Goal: Find specific page/section: Find specific page/section

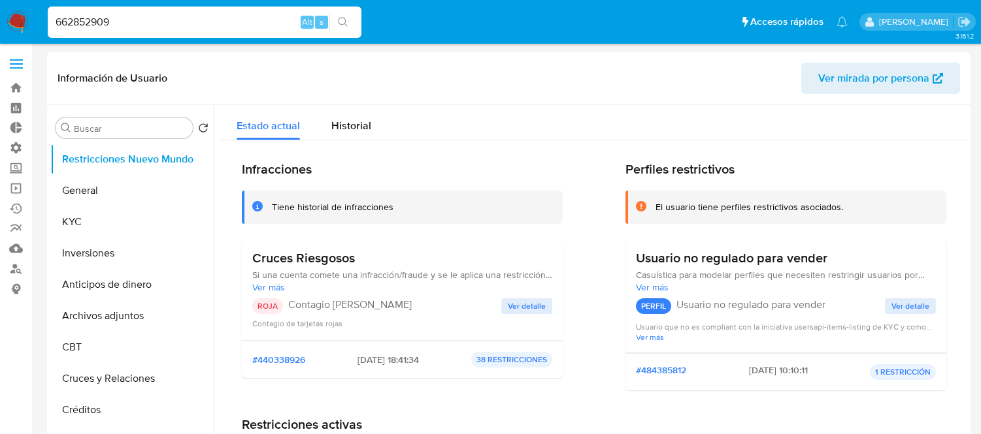
select select "10"
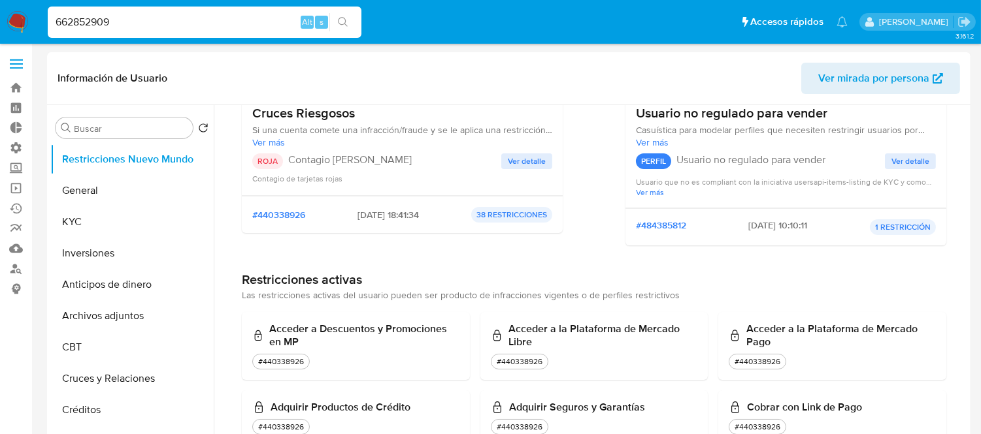
type input "662852909"
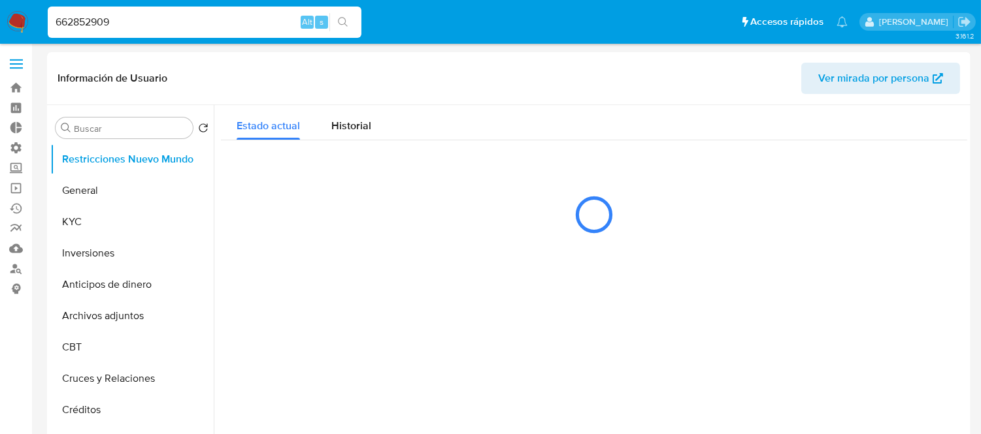
select select "10"
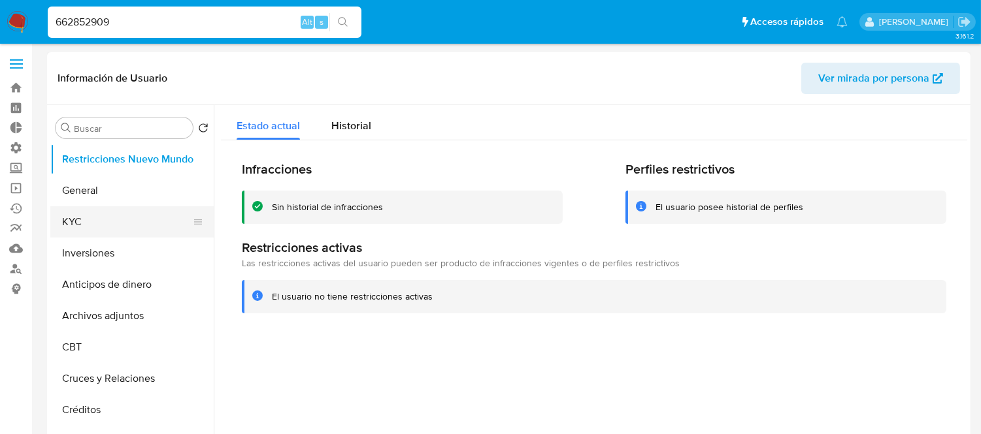
click at [70, 214] on button "KYC" at bounding box center [126, 221] width 153 height 31
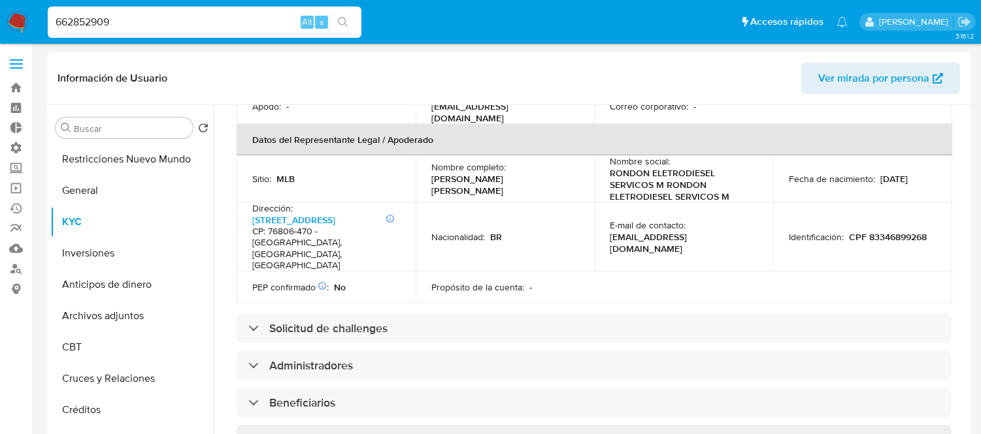
scroll to position [508, 0]
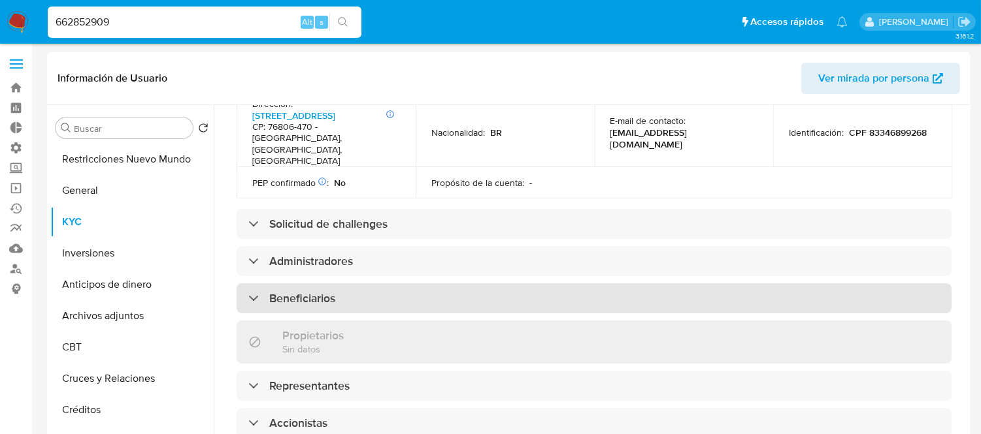
click at [363, 284] on div "Beneficiarios" at bounding box center [593, 299] width 715 height 30
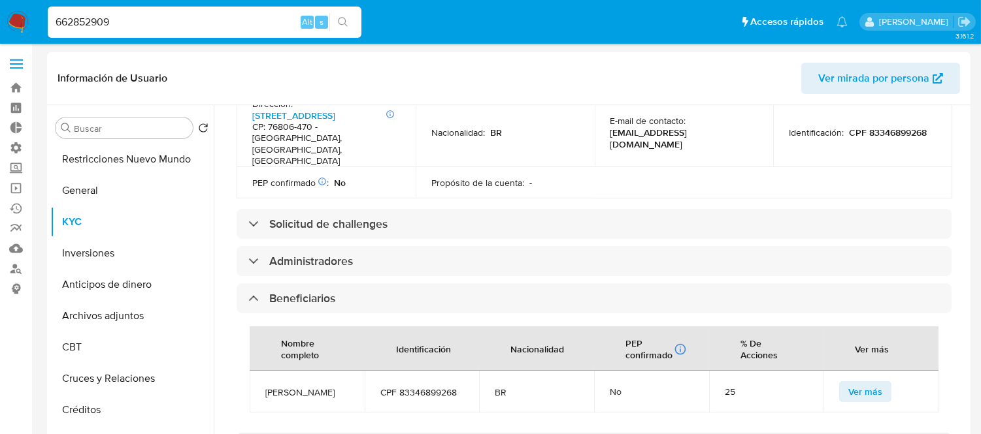
click at [887, 382] on div "Ver más" at bounding box center [881, 392] width 84 height 21
click at [874, 383] on span "Ver más" at bounding box center [865, 392] width 34 height 18
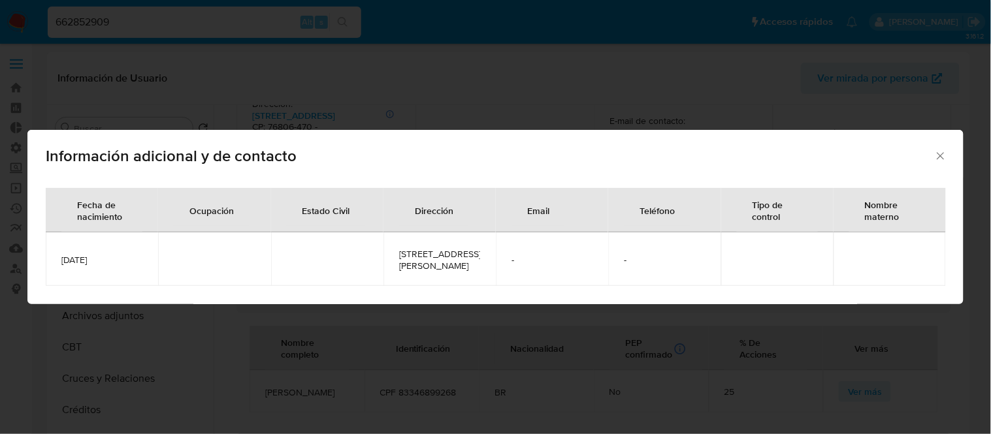
click at [204, 360] on div "Información adicional y de contacto Fecha de nacimiento Ocupación Estado Civil …" at bounding box center [495, 217] width 991 height 434
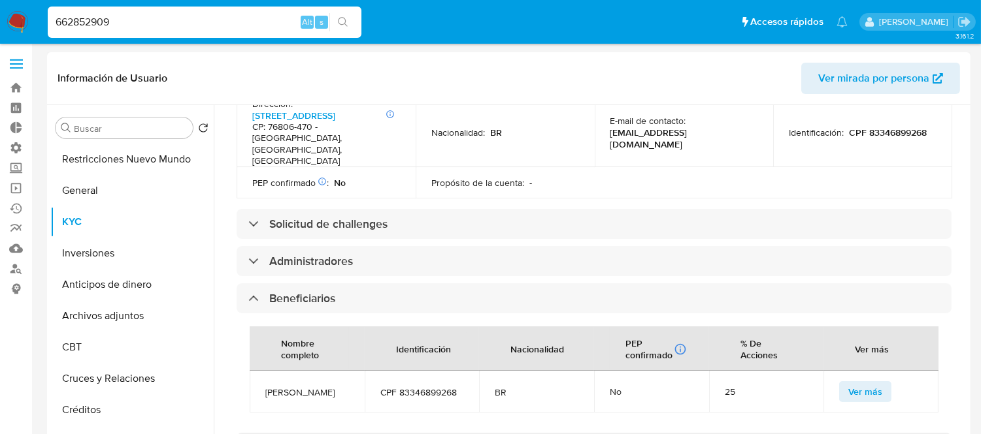
click at [873, 383] on span "Ver más" at bounding box center [865, 392] width 34 height 18
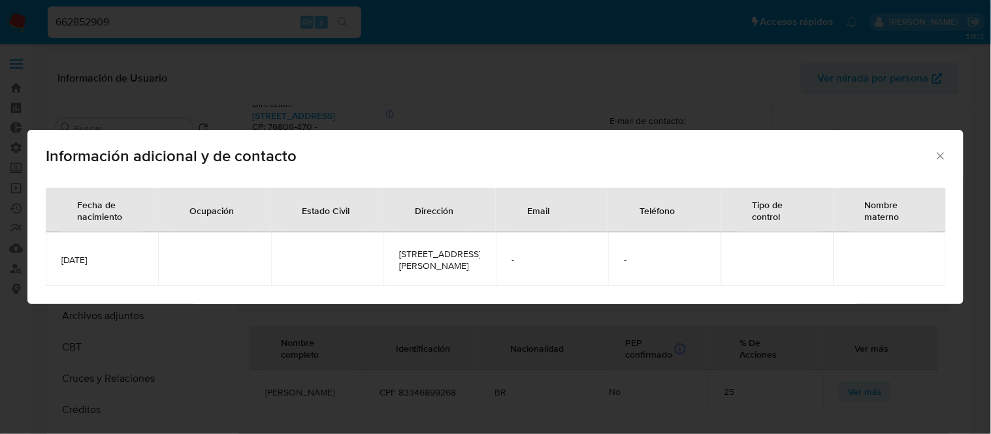
click at [365, 369] on div "Información adicional y de contacto Fecha de nacimiento Ocupación Estado Civil …" at bounding box center [495, 217] width 991 height 434
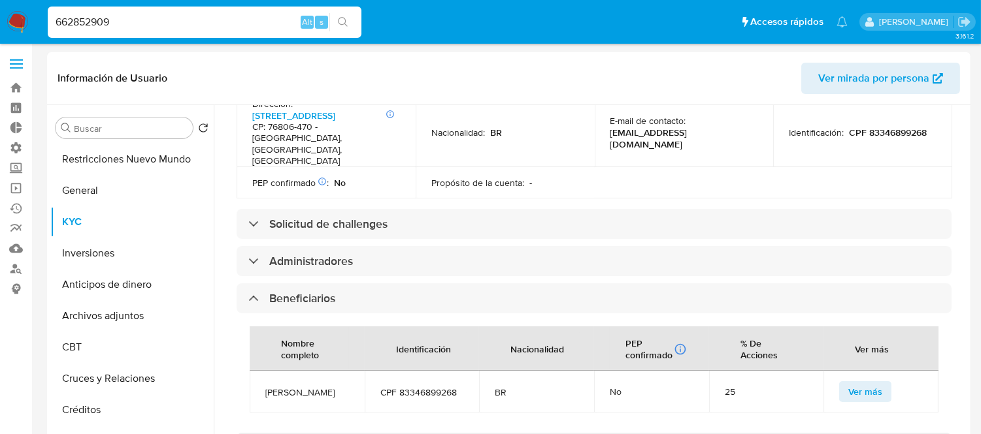
click at [27, 61] on label at bounding box center [16, 63] width 33 height 27
click at [0, 0] on input "checkbox" at bounding box center [0, 0] width 0 height 0
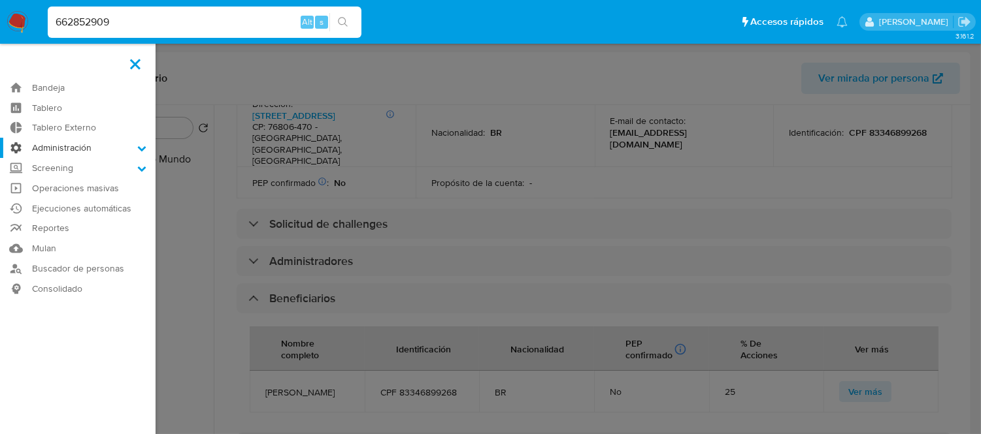
click at [57, 150] on label "Administración" at bounding box center [77, 148] width 155 height 20
click at [0, 0] on input "Administración" at bounding box center [0, 0] width 0 height 0
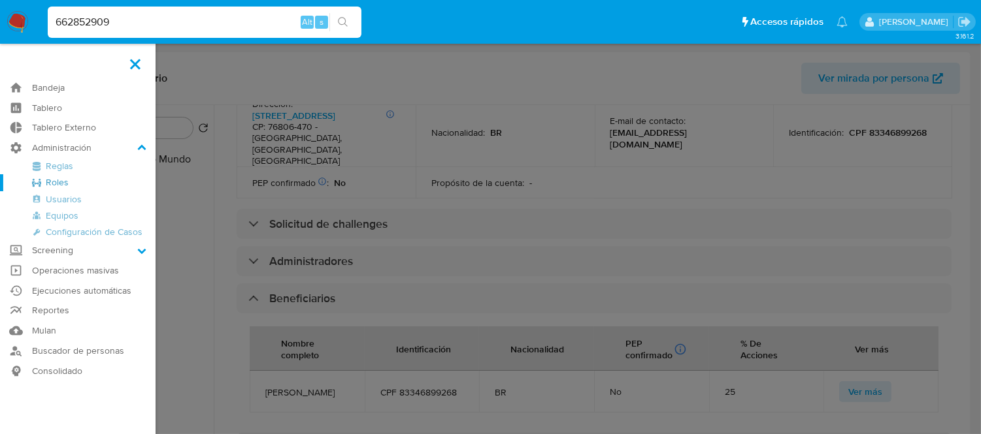
click at [57, 180] on link "Roles" at bounding box center [77, 182] width 155 height 16
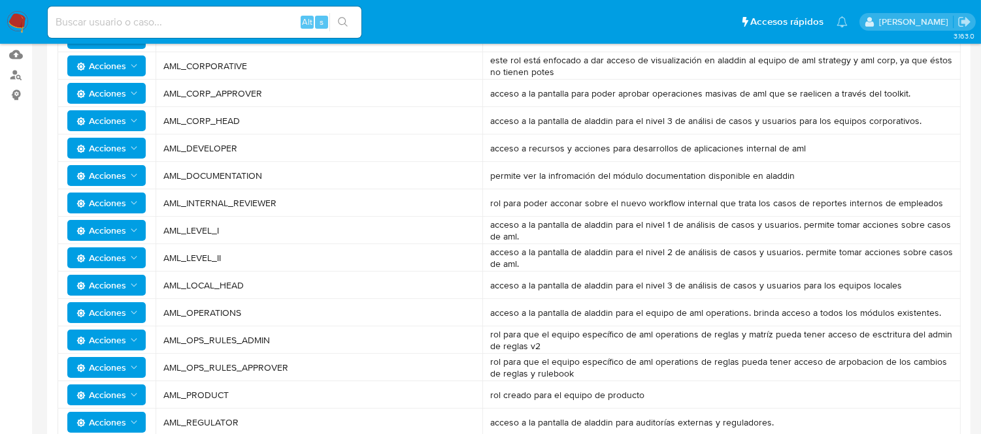
scroll to position [218, 0]
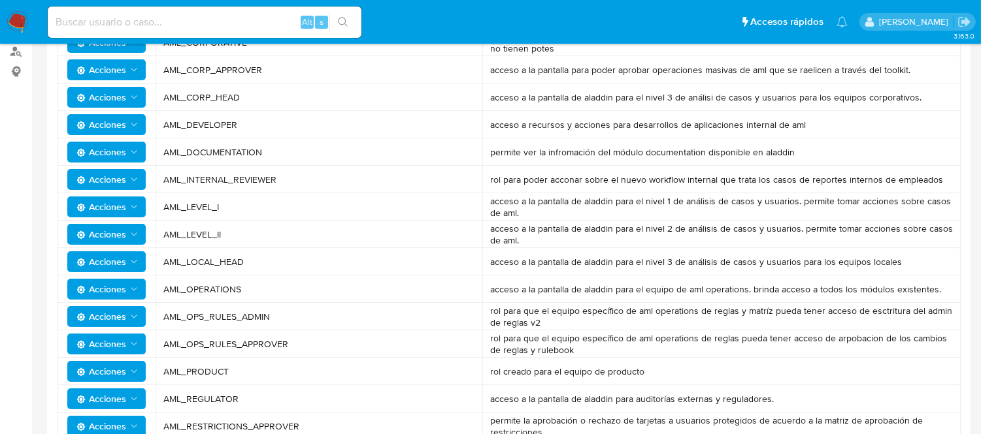
drag, startPoint x: 569, startPoint y: 263, endPoint x: 700, endPoint y: 263, distance: 130.7
click at [700, 263] on span "acceso a la pantalla de aladdin para el nivel 3 de análisis de casos y usuarios…" at bounding box center [721, 262] width 463 height 12
drag, startPoint x: 246, startPoint y: 227, endPoint x: 165, endPoint y: 233, distance: 81.8
click at [165, 233] on span "AML_LEVEL_II" at bounding box center [318, 235] width 311 height 12
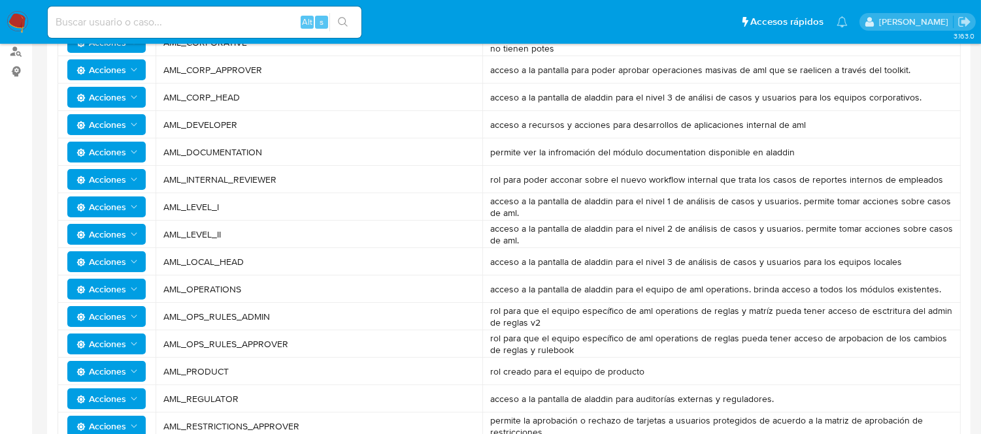
drag, startPoint x: 243, startPoint y: 259, endPoint x: 167, endPoint y: 259, distance: 76.4
click at [167, 259] on span "AML_LOCAL_HEAD" at bounding box center [318, 262] width 311 height 12
drag, startPoint x: 250, startPoint y: 240, endPoint x: 161, endPoint y: 233, distance: 89.2
click at [161, 233] on td "AML_LEVEL_II" at bounding box center [318, 234] width 327 height 27
